Goal: Information Seeking & Learning: Understand process/instructions

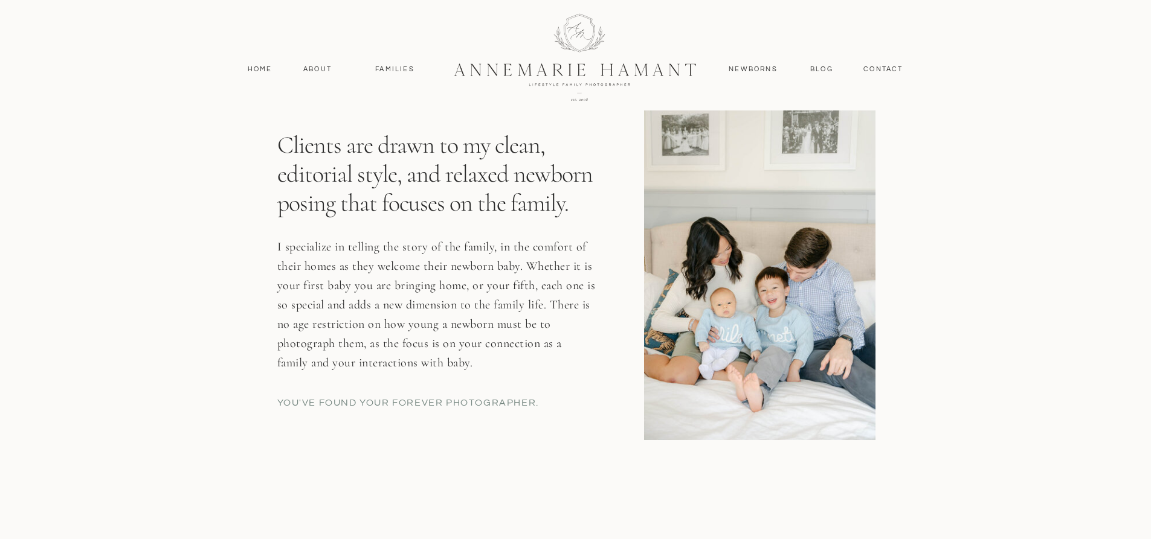
scroll to position [483, 0]
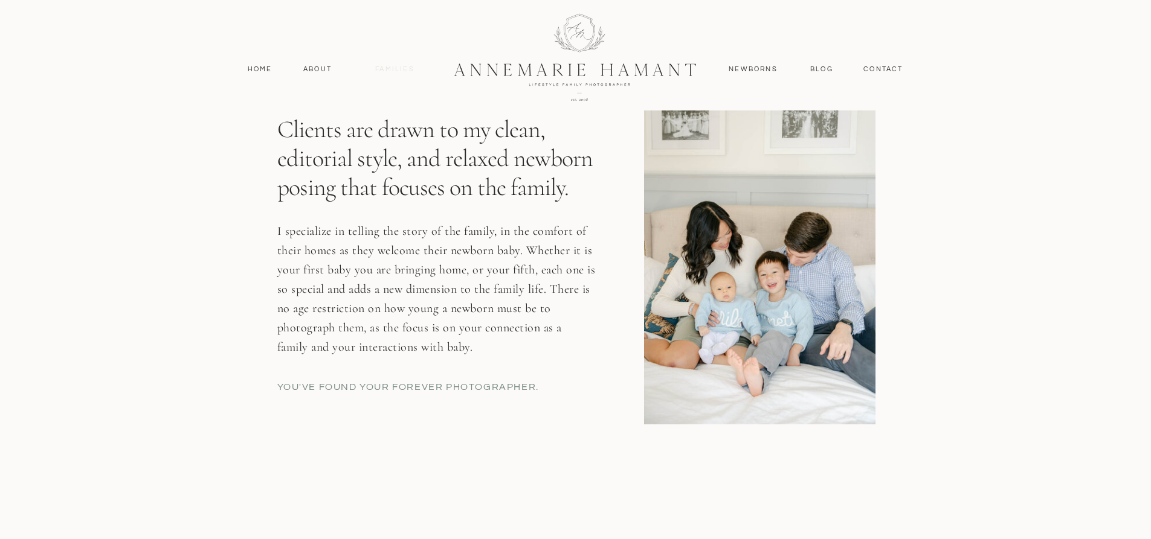
click at [387, 66] on nav "Families" at bounding box center [395, 69] width 54 height 11
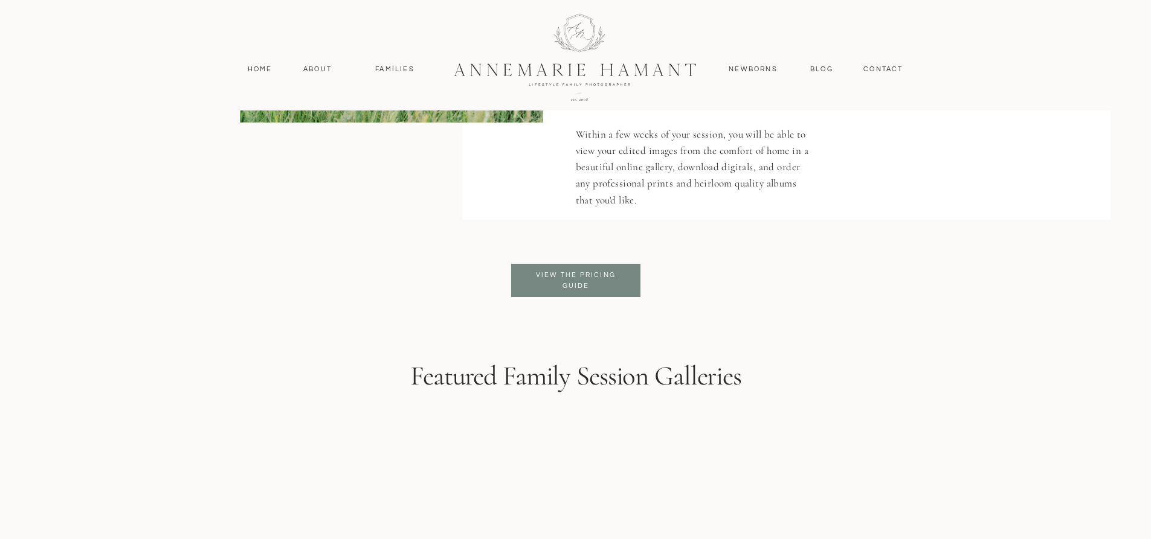
scroll to position [2900, 0]
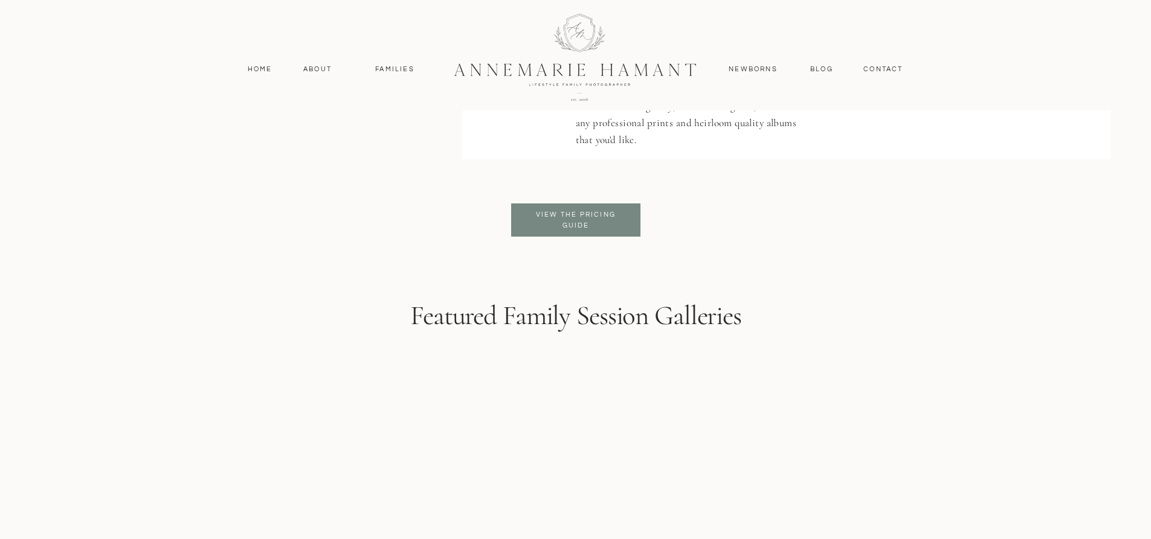
click at [547, 219] on p "View the pricing guide" at bounding box center [576, 221] width 98 height 22
